Goal: Connect with others: Connect with others

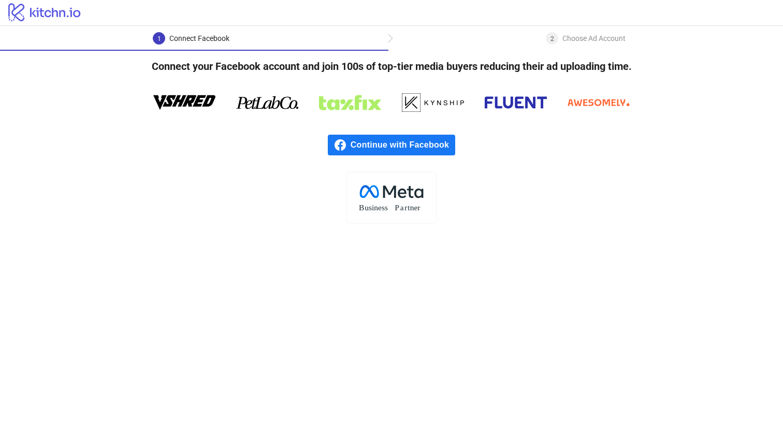
click at [403, 142] on span "Continue with Facebook" at bounding box center [403, 145] width 105 height 21
click at [391, 36] on div "2 Choose Ad Account" at bounding box center [585, 41] width 395 height 19
click at [441, 37] on div "2 Choose Ad Account" at bounding box center [585, 41] width 395 height 19
click at [557, 37] on div "2" at bounding box center [552, 38] width 12 height 12
click at [417, 148] on span "Continue with Facebook" at bounding box center [403, 145] width 105 height 21
